Goal: Information Seeking & Learning: Check status

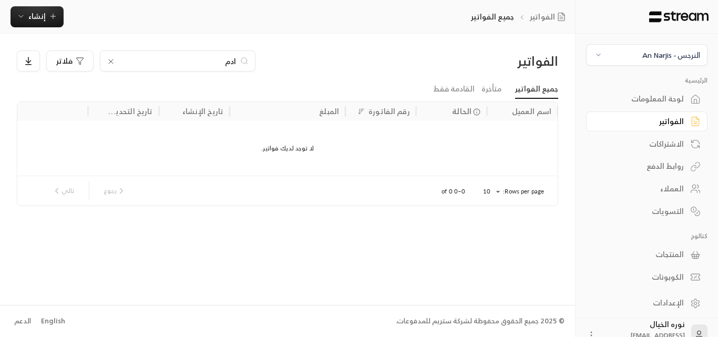
type input "ادم"
click at [658, 57] on div "النرجس - An Narjis" at bounding box center [671, 54] width 58 height 11
click at [671, 108] on li "المروج Main Branch" at bounding box center [648, 104] width 108 height 20
click at [203, 64] on input "ادم" at bounding box center [177, 61] width 117 height 12
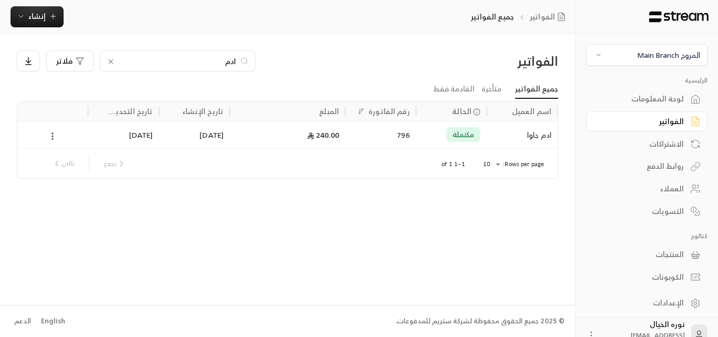
click at [204, 64] on input "ادم" at bounding box center [177, 61] width 117 height 12
click at [401, 135] on div "796" at bounding box center [380, 134] width 58 height 27
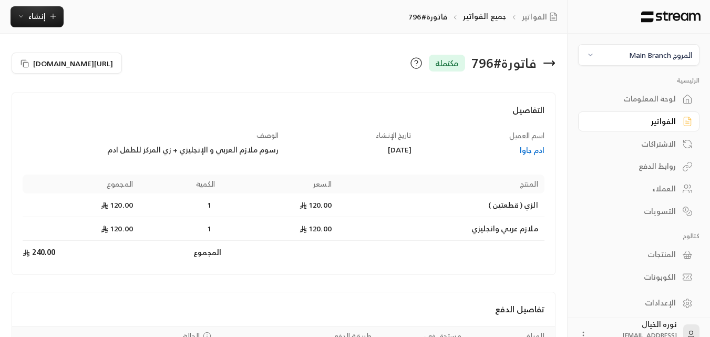
click at [668, 116] on div "الفواتير" at bounding box center [633, 121] width 85 height 11
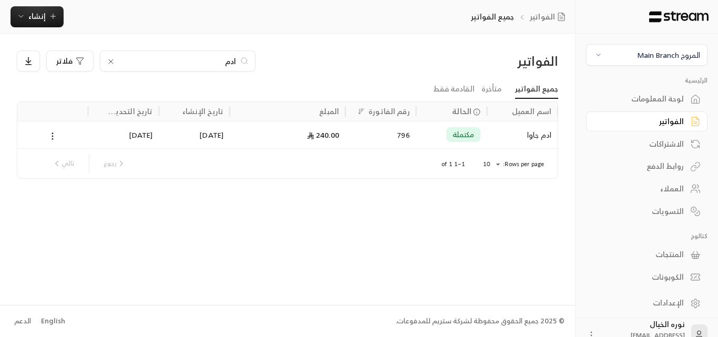
click at [224, 65] on input "ادم" at bounding box center [177, 61] width 117 height 12
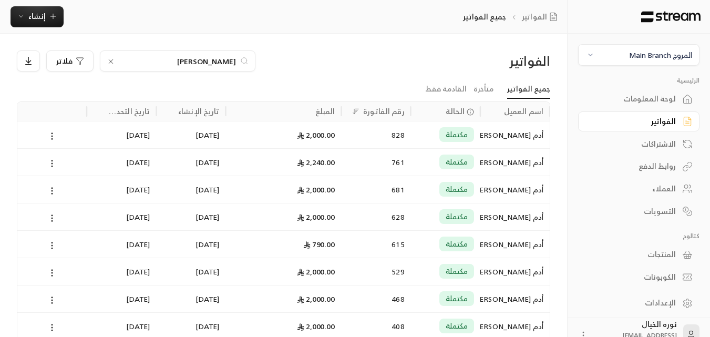
type input "[PERSON_NAME]"
click at [468, 132] on div "مكتملة" at bounding box center [456, 134] width 35 height 15
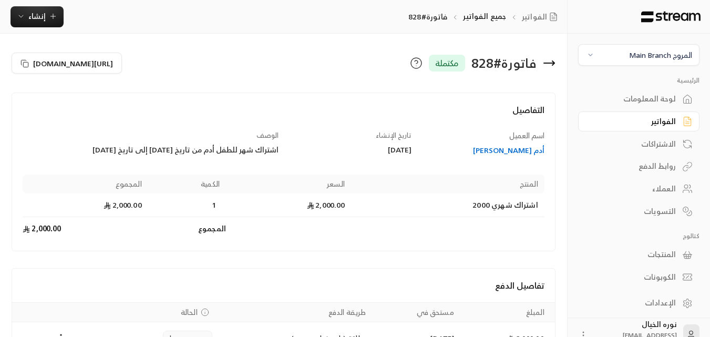
click at [531, 152] on div "أدم [PERSON_NAME]" at bounding box center [482, 150] width 123 height 11
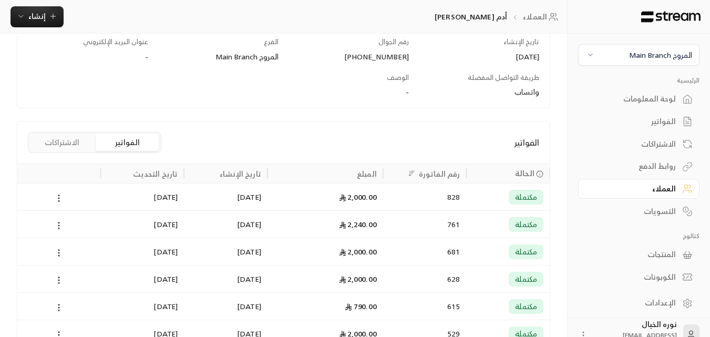
scroll to position [210, 0]
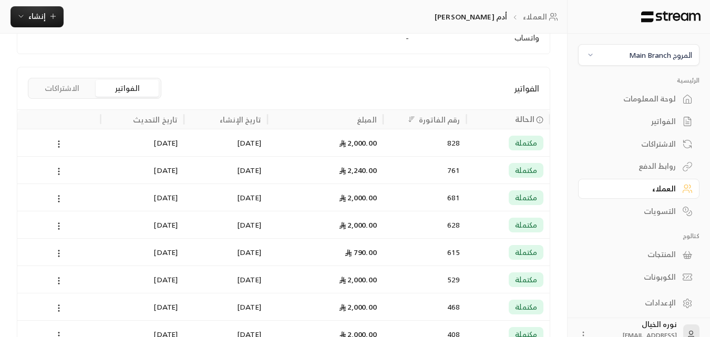
click at [445, 145] on div "828" at bounding box center [424, 142] width 71 height 27
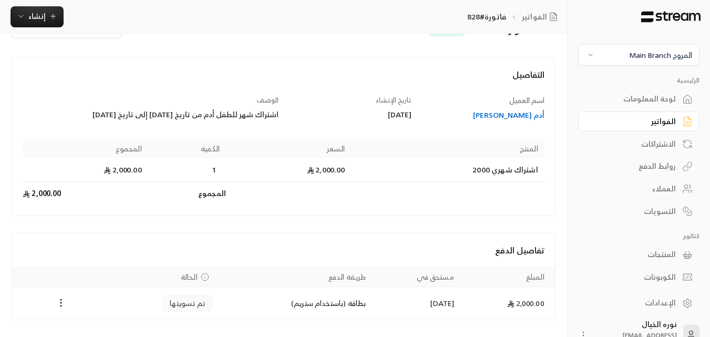
scroll to position [53, 0]
